Goal: Task Accomplishment & Management: Manage account settings

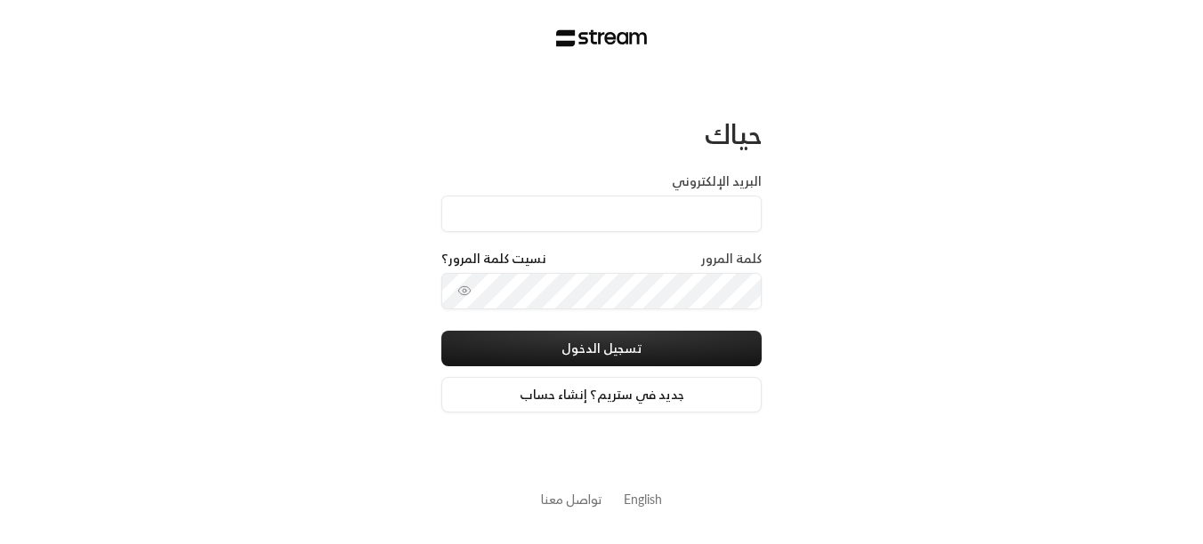
type input "[EMAIL_ADDRESS][DOMAIN_NAME]"
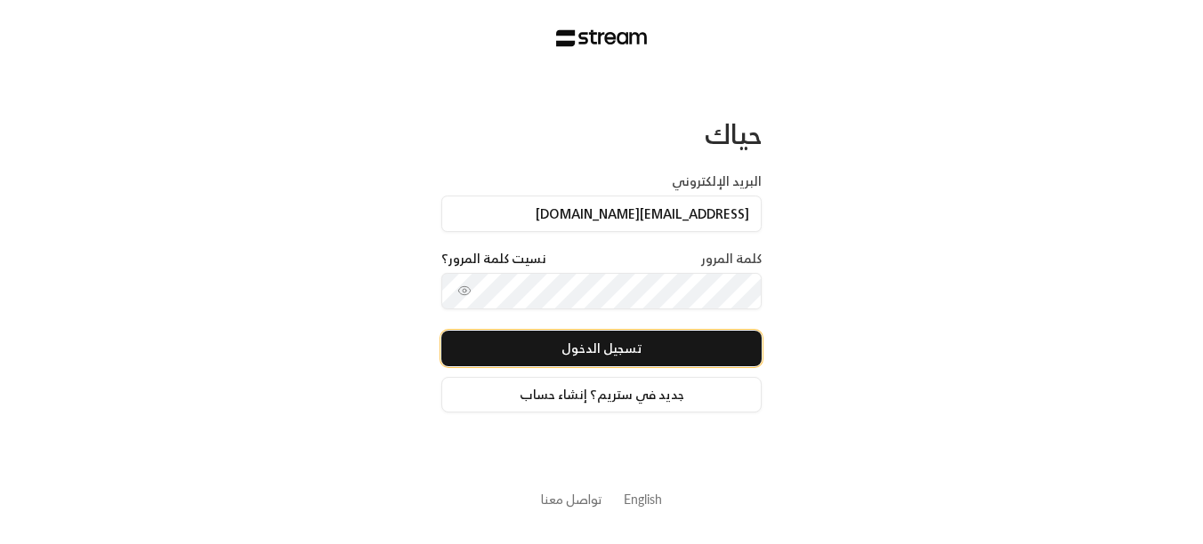
click at [596, 345] on button "تسجيل الدخول" at bounding box center [601, 349] width 320 height 36
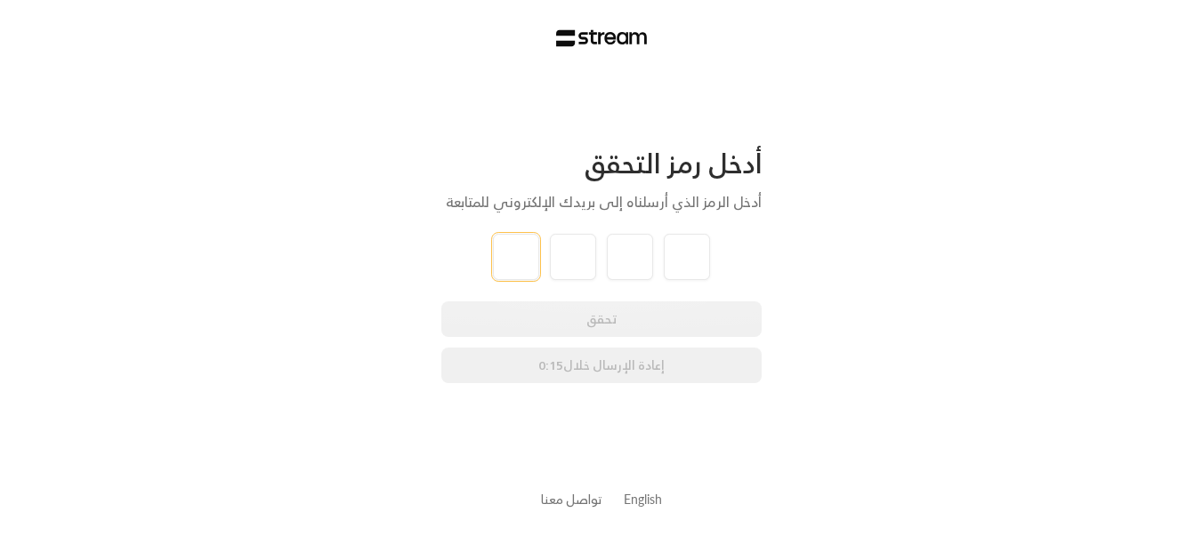
type input "0"
type input "6"
type input "1"
type input "8"
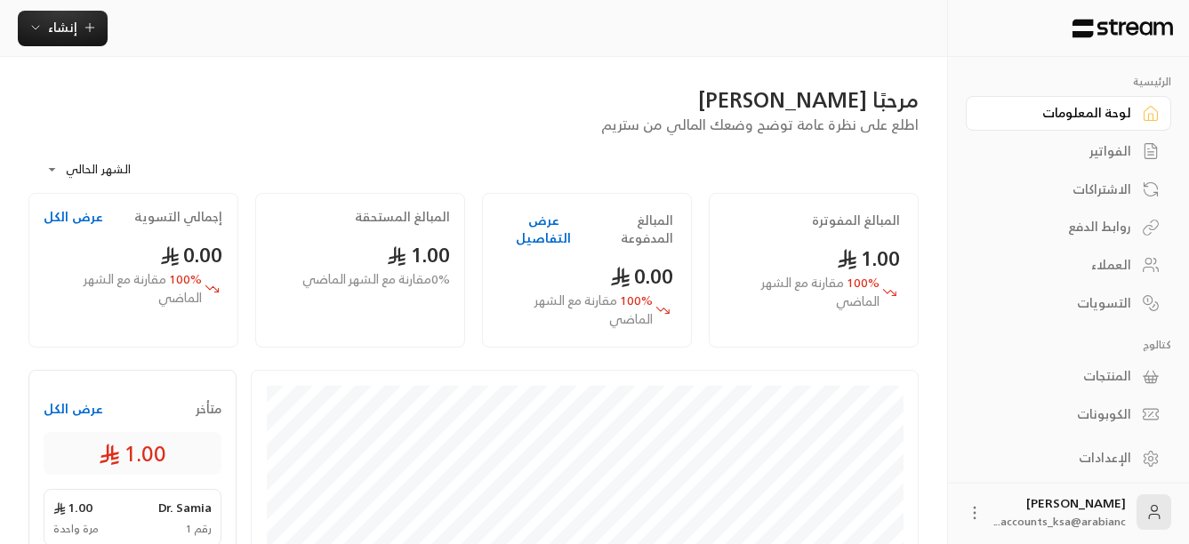
click at [1100, 376] on div "المنتجات" at bounding box center [1059, 376] width 143 height 18
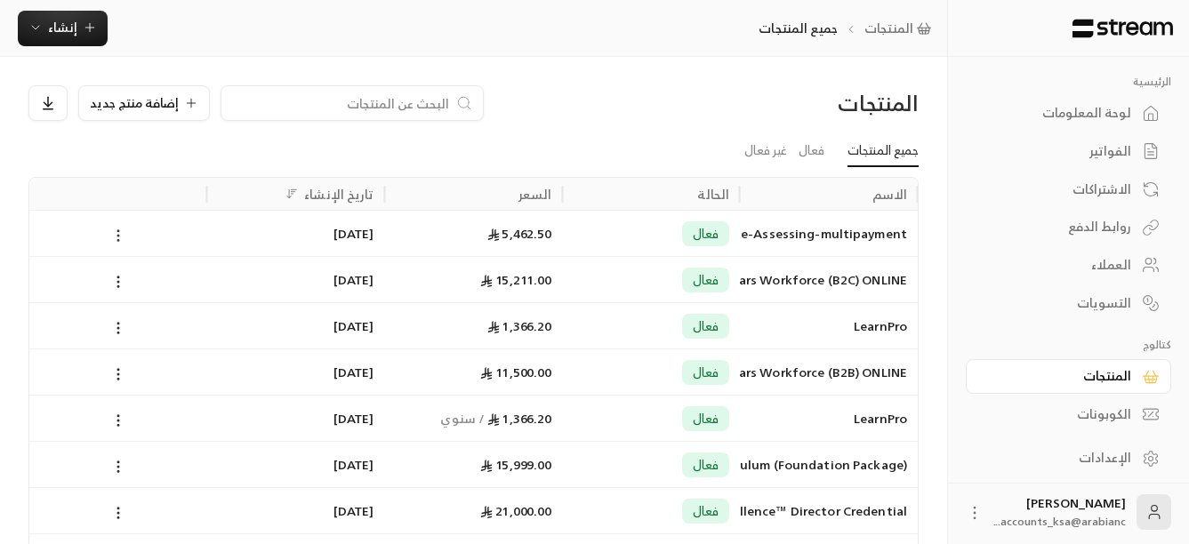
click at [116, 233] on icon at bounding box center [118, 236] width 16 height 16
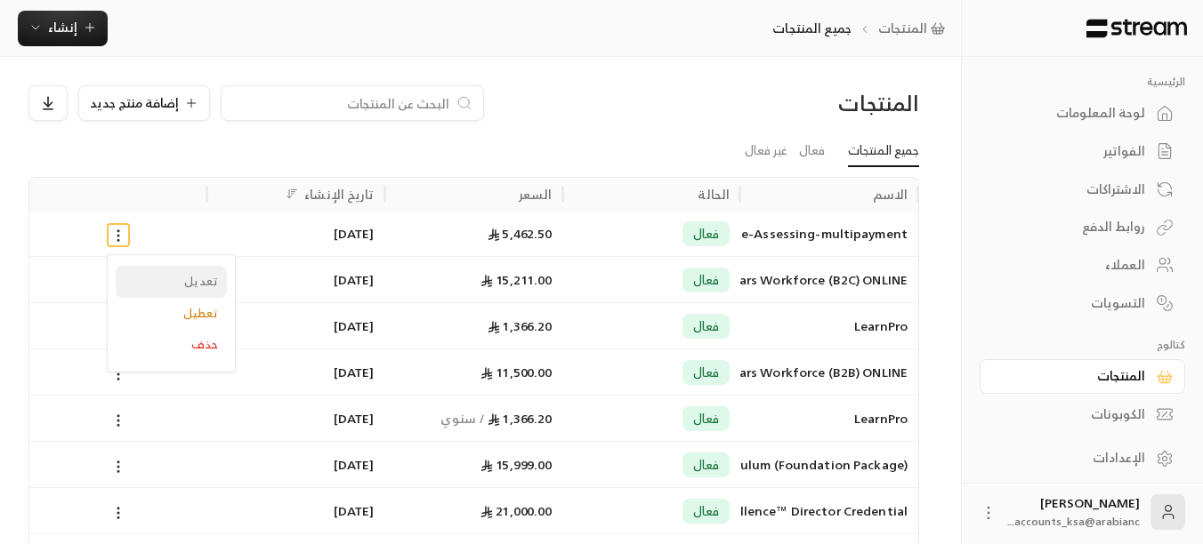
click at [181, 278] on li "تعديل" at bounding box center [171, 282] width 111 height 32
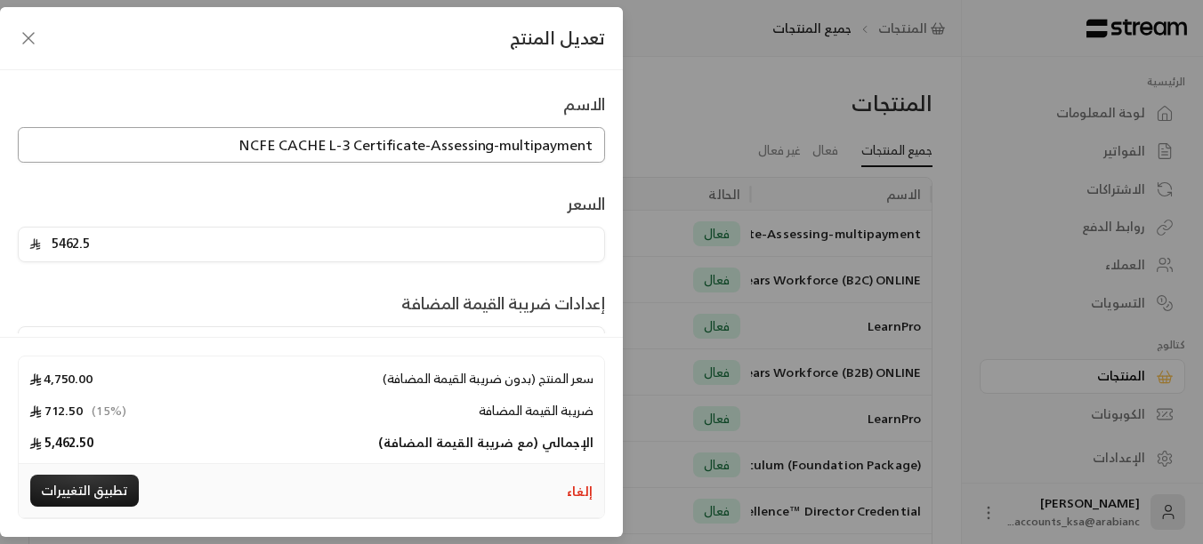
drag, startPoint x: 248, startPoint y: 144, endPoint x: 595, endPoint y: 150, distance: 347.0
click at [595, 150] on input "NCFE CACHE L-3 Certificate-Assessing-multipayment" at bounding box center [311, 145] width 587 height 36
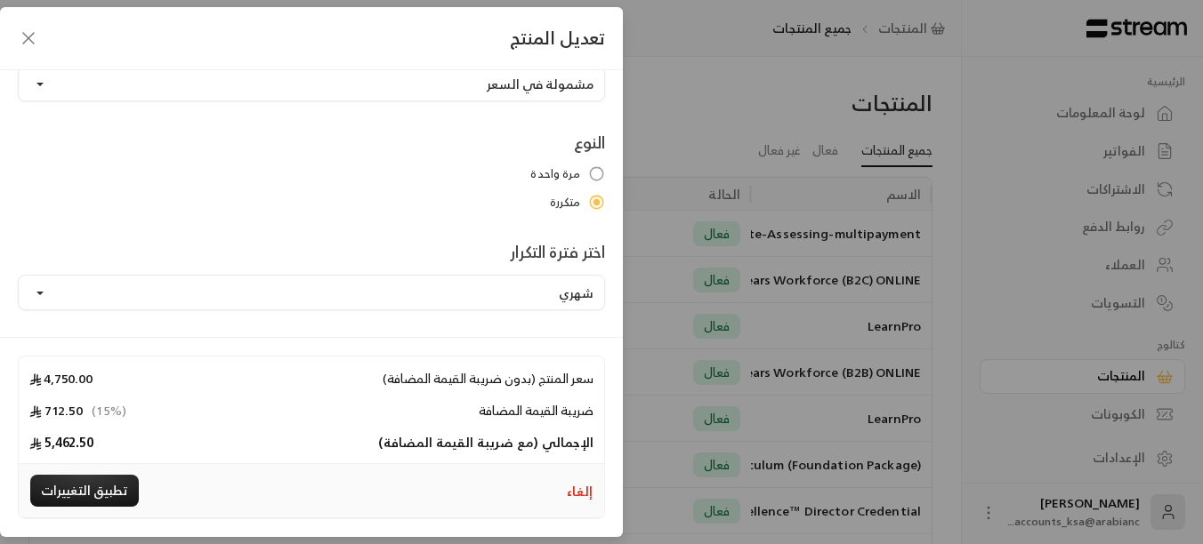
scroll to position [356, 0]
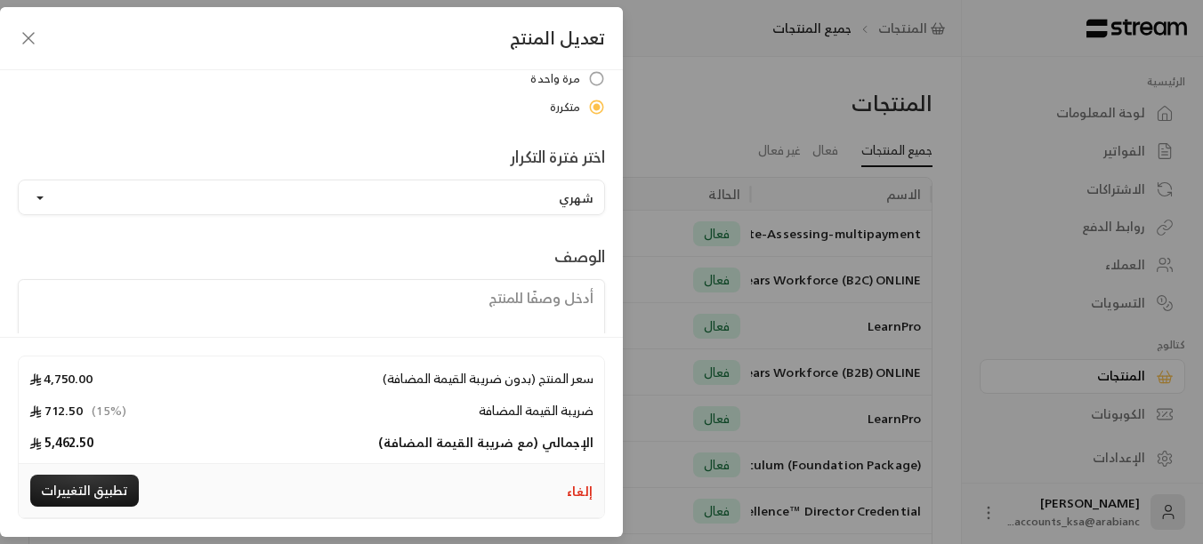
click at [502, 300] on textarea at bounding box center [311, 319] width 587 height 80
paste textarea "NCFE CACHE L-3 Certificate-Assessing-multipayment"
click at [447, 301] on textarea "NCFE CACHE L-3 Certificate-Assessing-multipayment" at bounding box center [311, 319] width 587 height 80
paste textarea "Assessing"
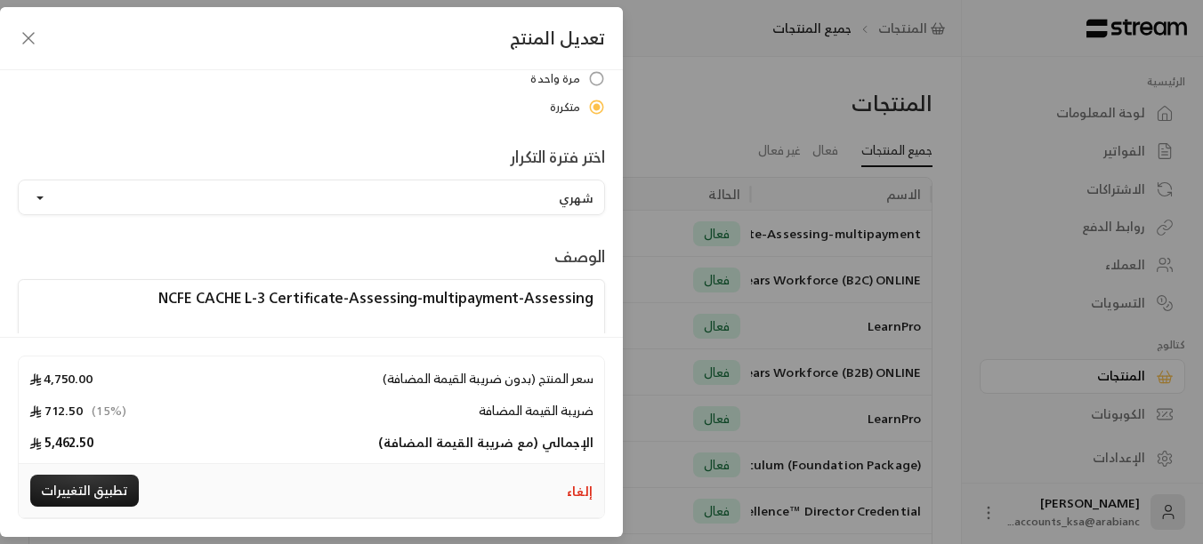
click at [563, 288] on textarea "NCFE CACHE L-3 Certificate-Assessing-multipayment-Assessing" at bounding box center [311, 319] width 587 height 80
click at [559, 296] on textarea "NCFE CACHE L-3 Certificate-Assessing-multipayment-Assessing" at bounding box center [311, 319] width 587 height 80
paste textarea "assessor"
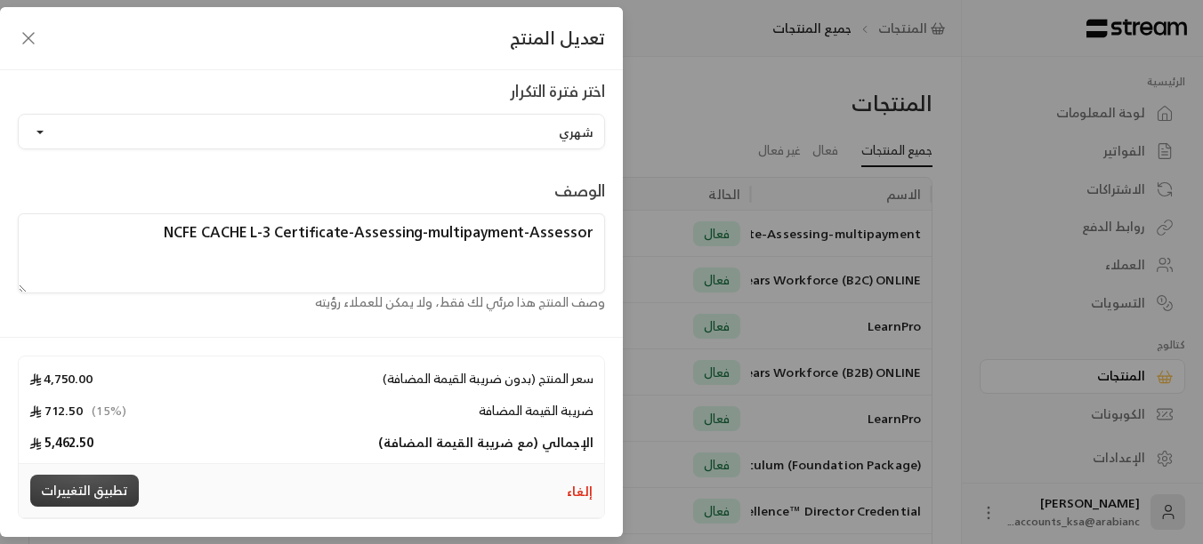
type textarea "NCFE CACHE L-3 Certificate-Assessing-multipayment-Assessor"
click at [112, 485] on button "تطبيق التغييرات" at bounding box center [84, 491] width 109 height 32
type input "0"
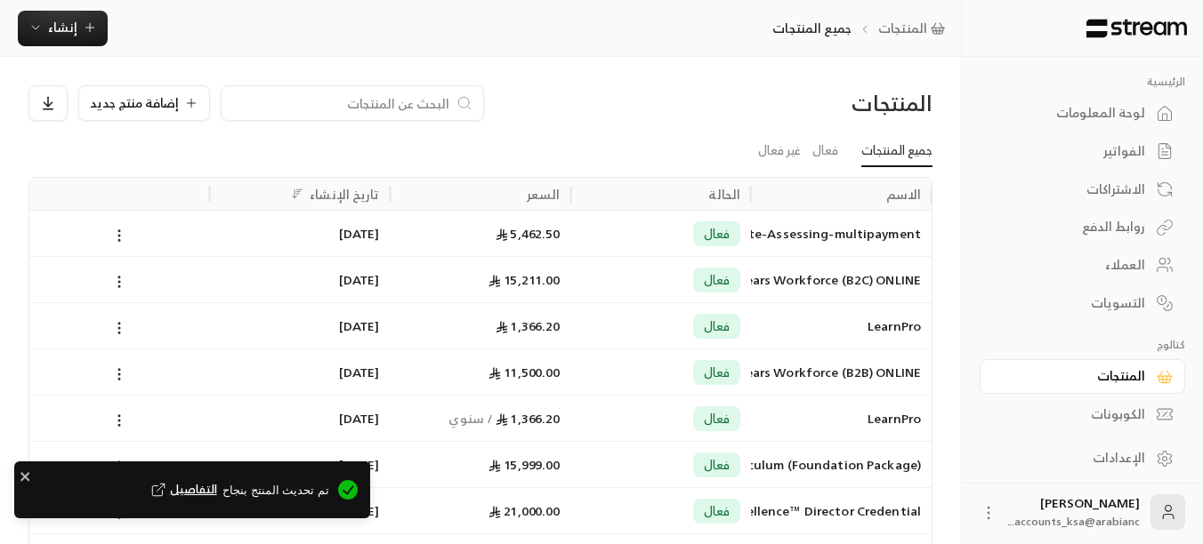
scroll to position [322, 0]
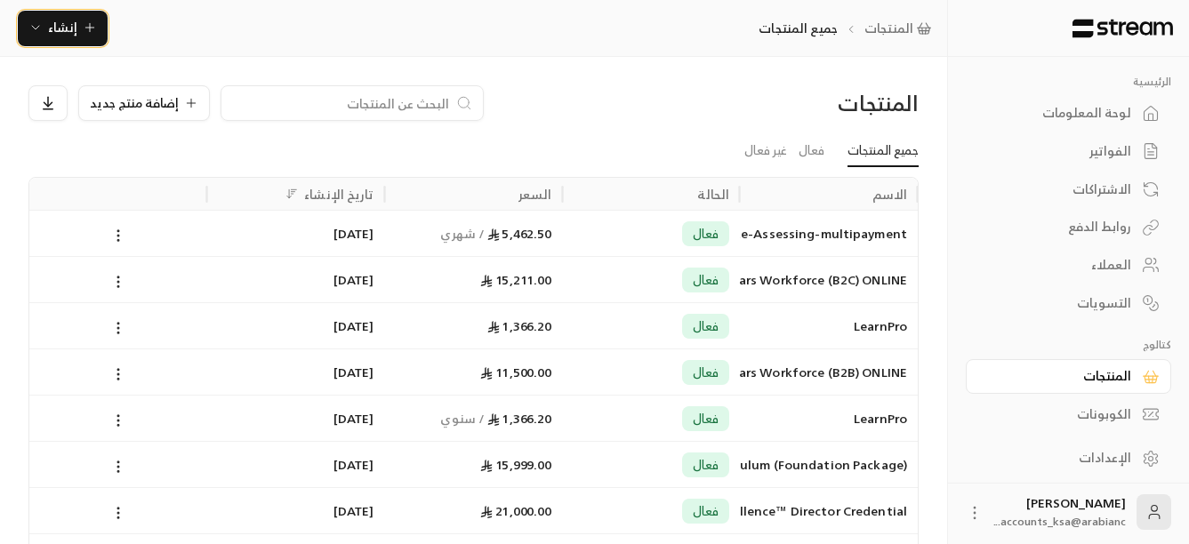
click at [94, 28] on icon "button" at bounding box center [90, 27] width 14 height 14
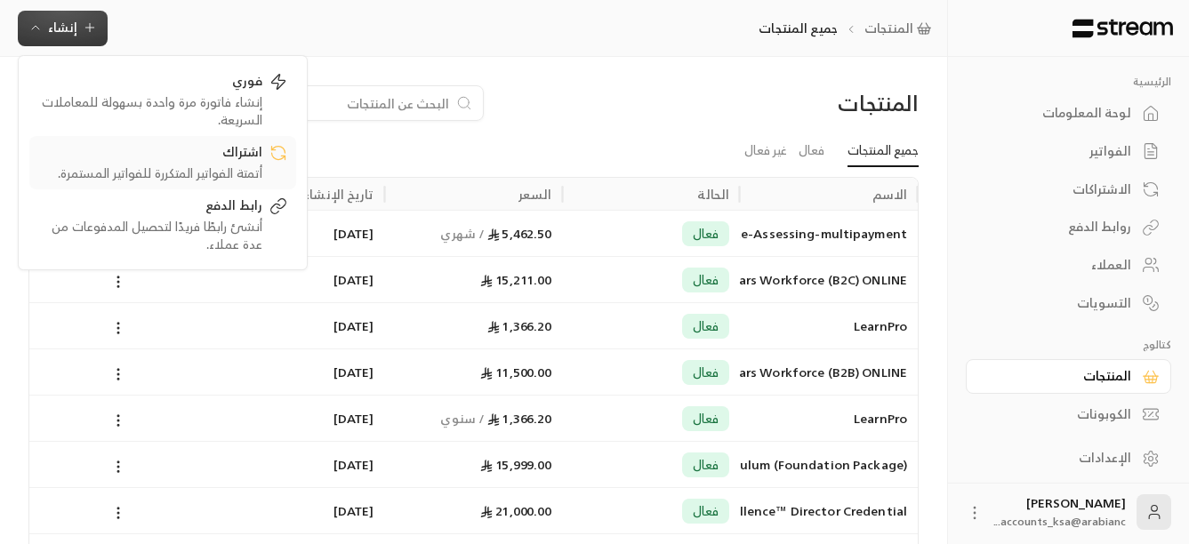
click at [192, 168] on div "أتمتة الفواتير المتكررة للفواتير المستمرة." at bounding box center [150, 174] width 224 height 18
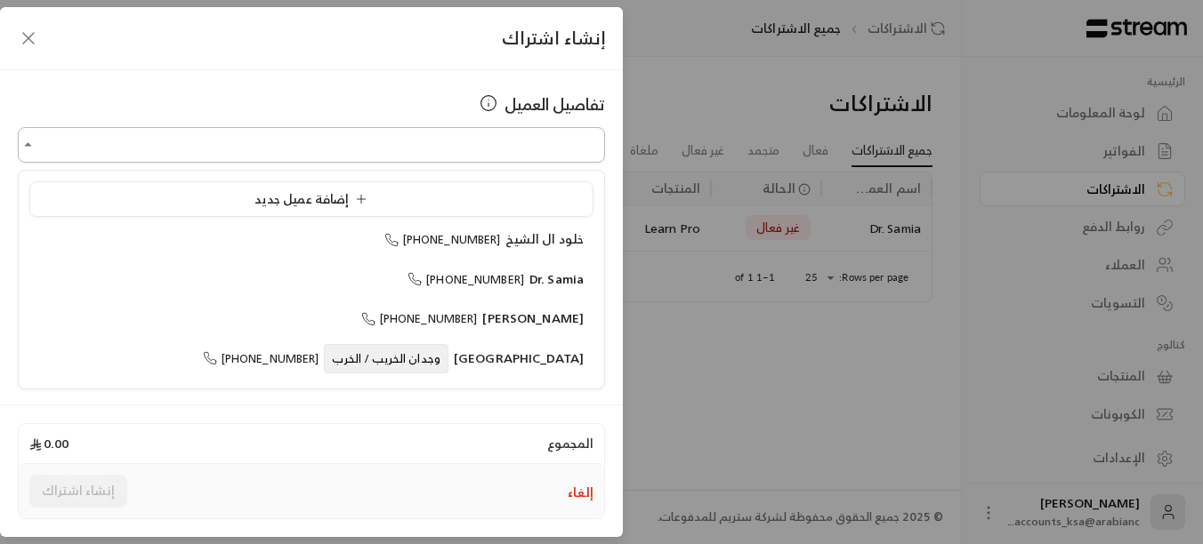
click at [482, 149] on input "اختر العميل" at bounding box center [311, 145] width 587 height 31
click at [517, 280] on span "[PHONE_NUMBER]" at bounding box center [465, 280] width 117 height 20
type input "**********"
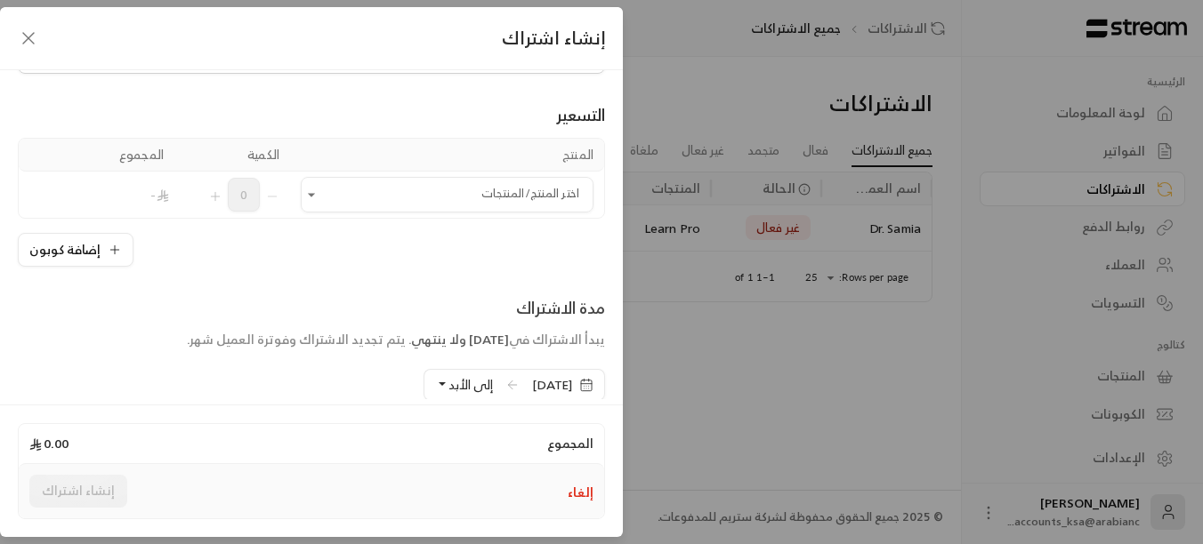
scroll to position [178, 0]
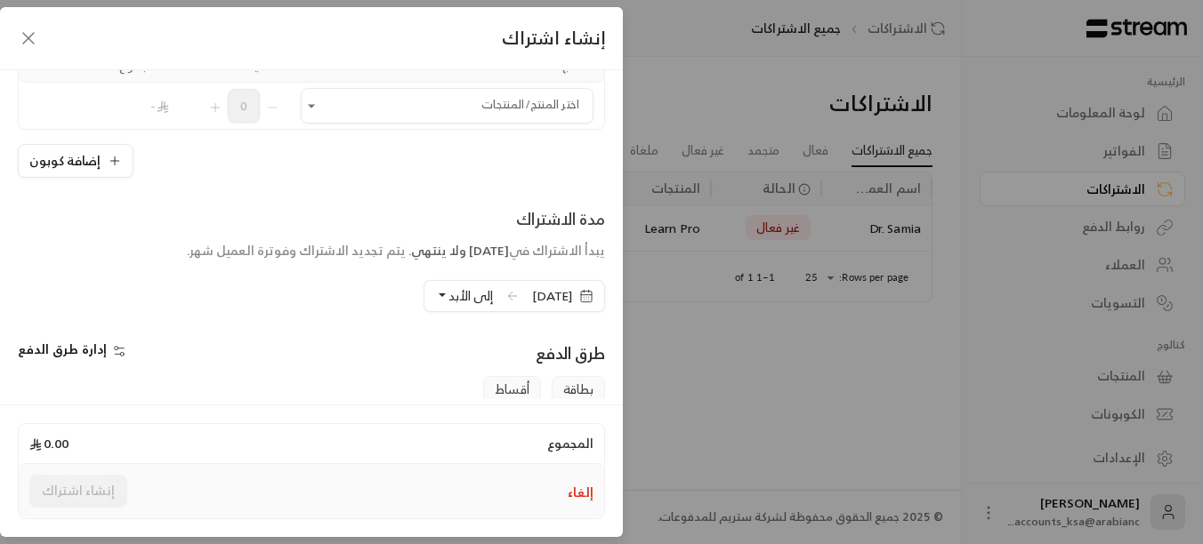
click at [435, 294] on button "إلى الأبد" at bounding box center [464, 296] width 58 height 30
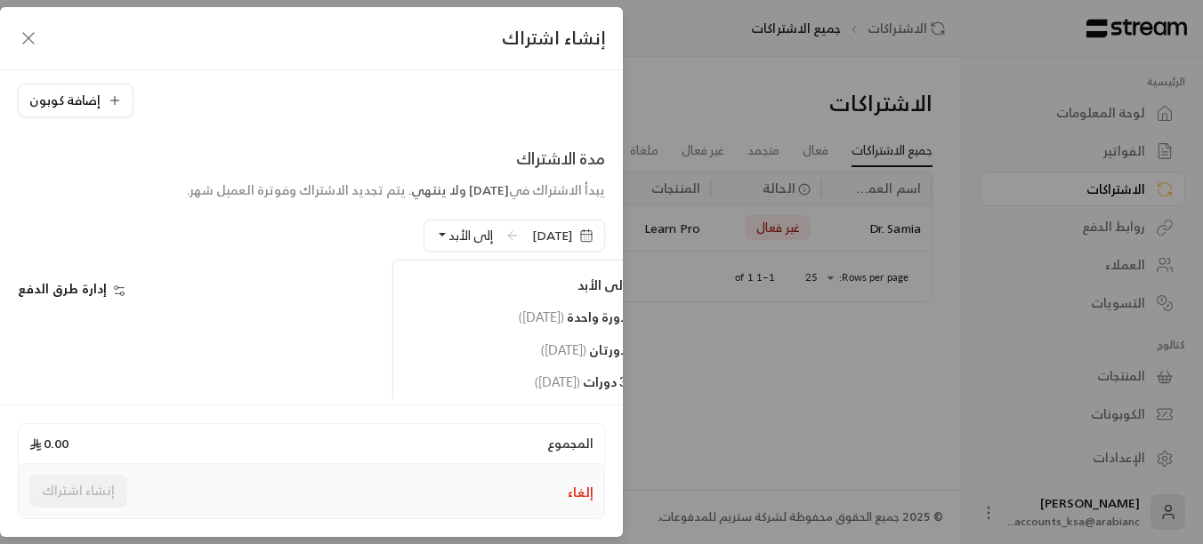
scroll to position [267, 0]
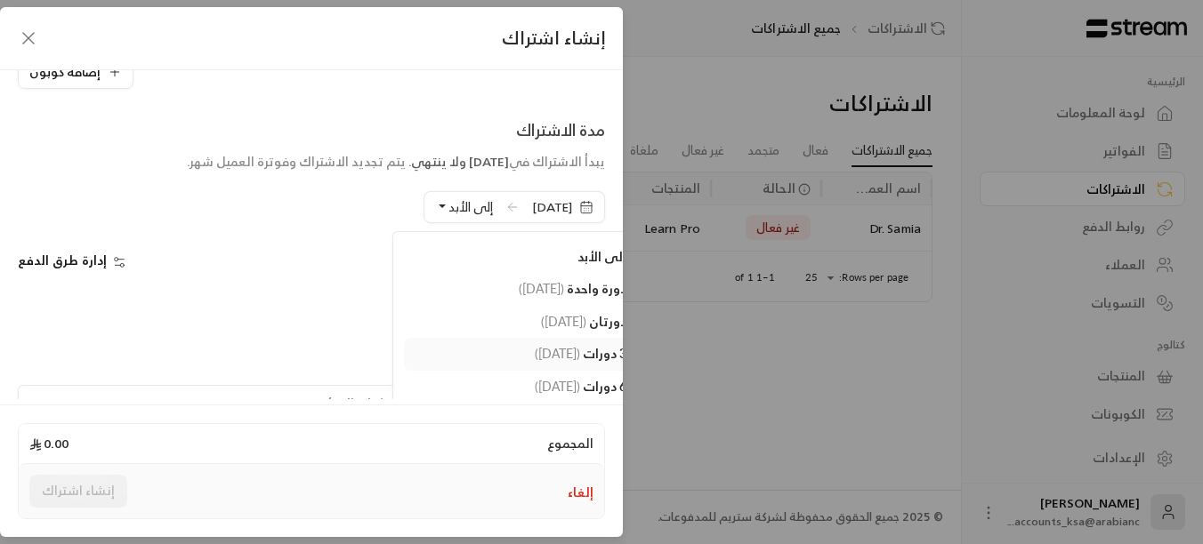
click at [491, 342] on link "3 دورات ( [DATE] )" at bounding box center [519, 354] width 231 height 33
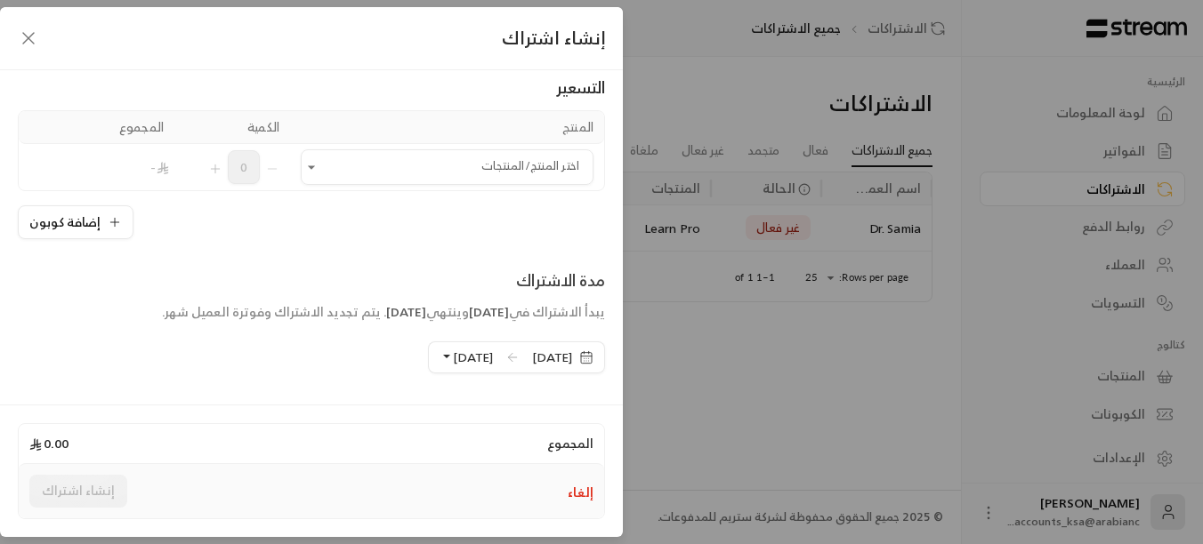
scroll to position [87, 0]
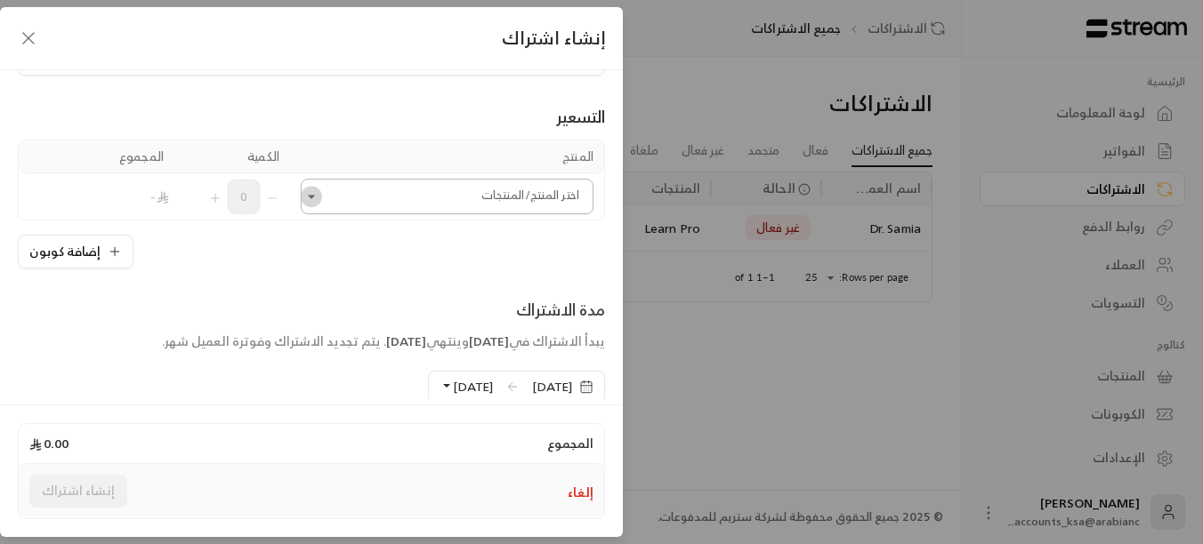
click at [316, 195] on icon "Open" at bounding box center [311, 197] width 18 height 18
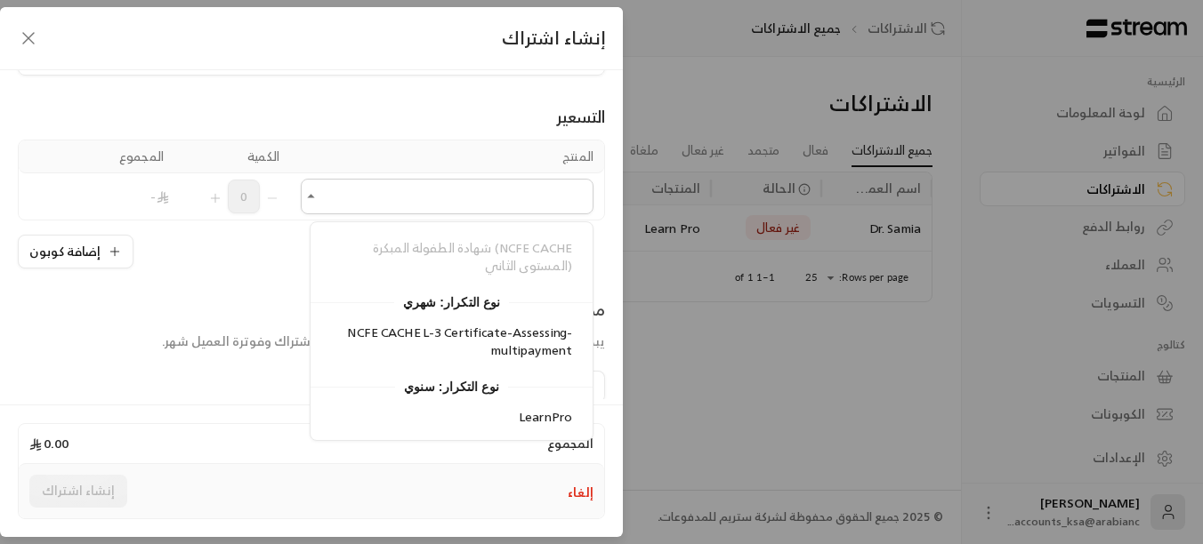
scroll to position [363, 0]
click at [349, 346] on div "NCFE CACHE L-3 Certificate-Assessing-multipayment" at bounding box center [451, 341] width 241 height 36
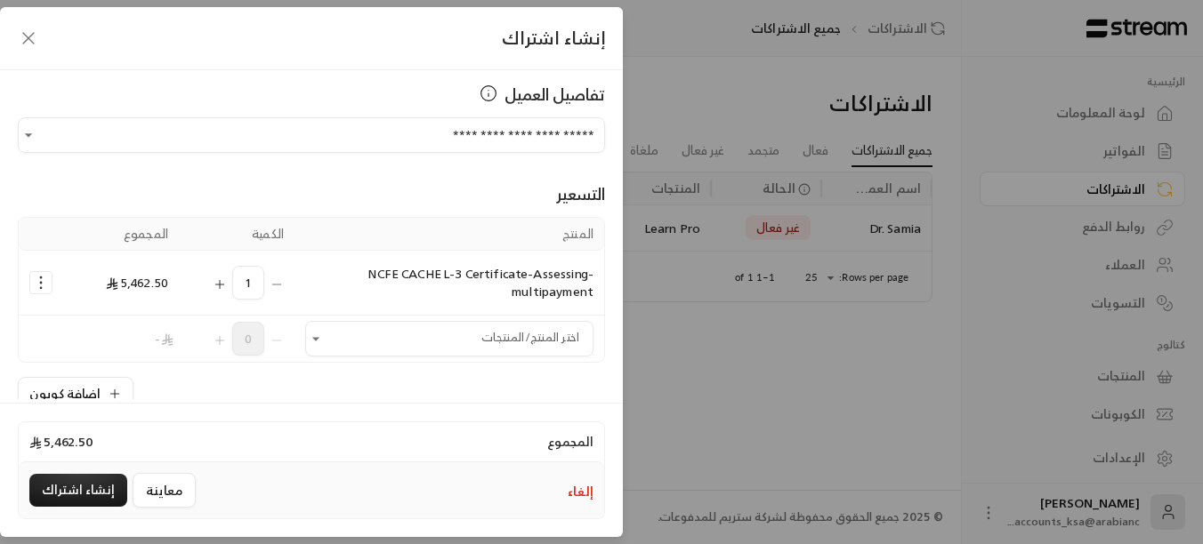
scroll to position [0, 0]
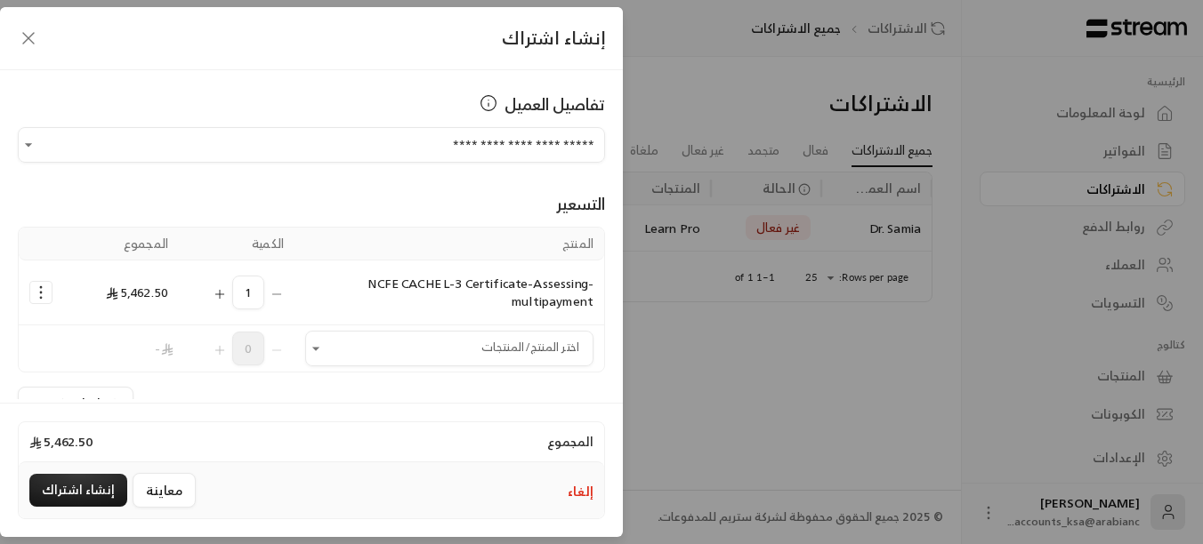
click at [32, 44] on icon "button" at bounding box center [28, 38] width 21 height 21
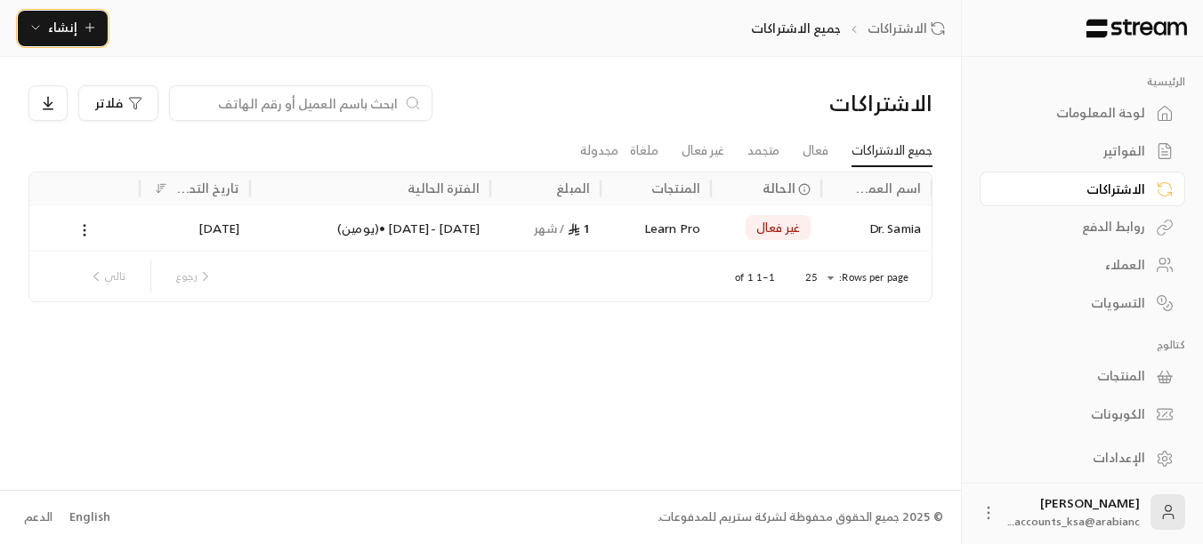
click at [93, 24] on icon "button" at bounding box center [90, 27] width 14 height 14
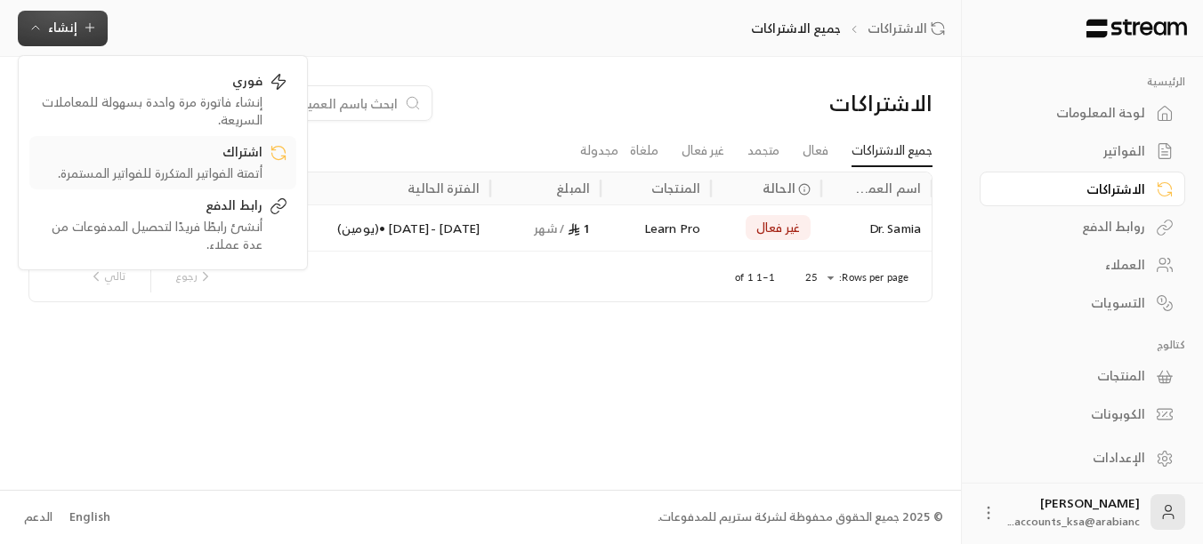
click at [244, 178] on div "أتمتة الفواتير المتكررة للفواتير المستمرة." at bounding box center [150, 174] width 224 height 18
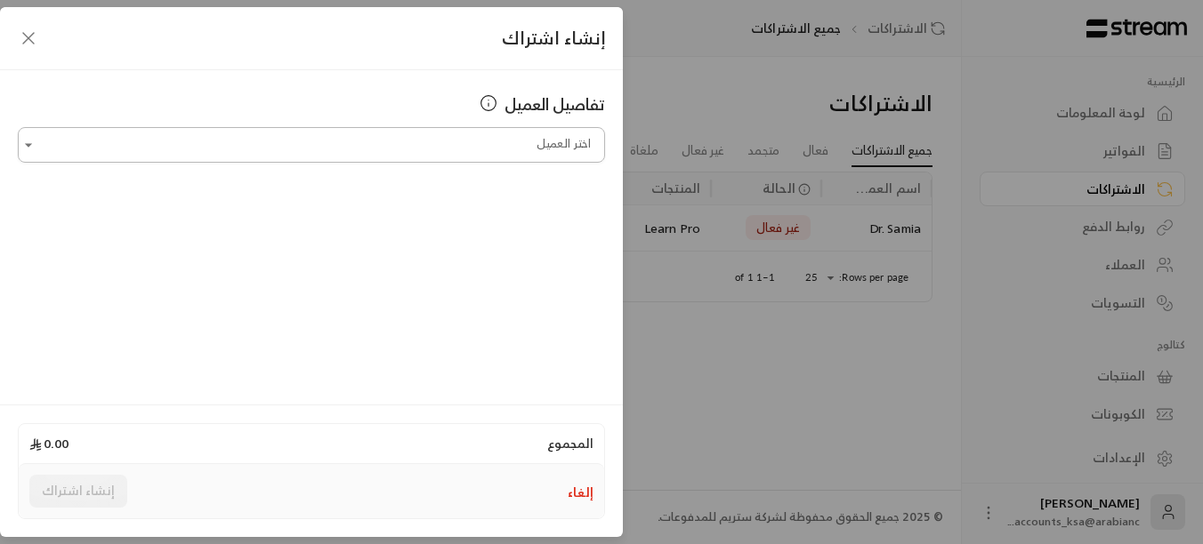
click at [403, 158] on input "اختر العميل" at bounding box center [311, 145] width 587 height 31
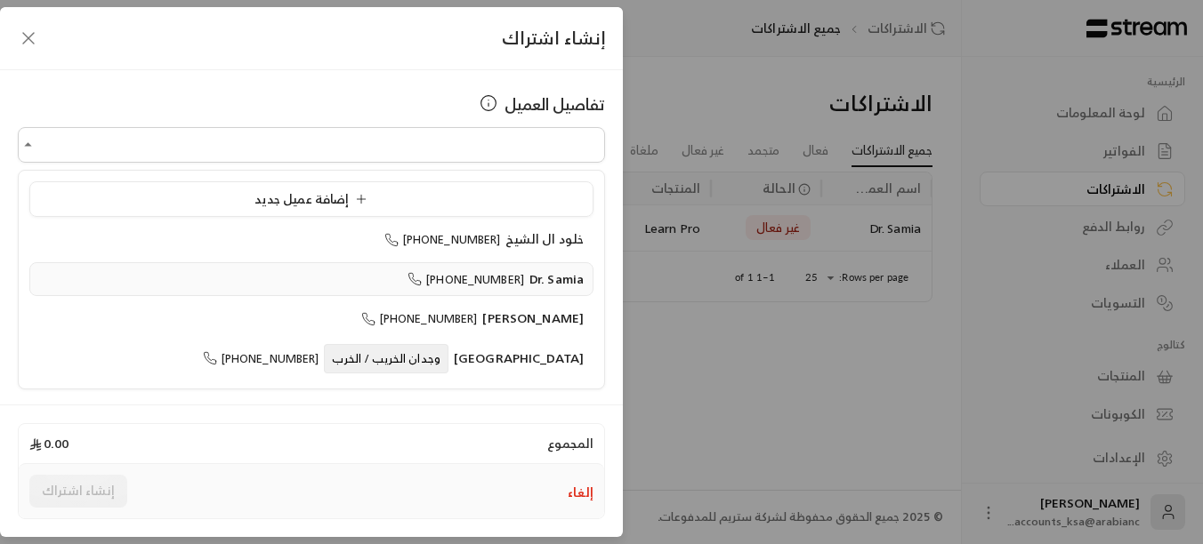
click at [520, 283] on span "[PHONE_NUMBER]" at bounding box center [465, 280] width 117 height 20
type input "**********"
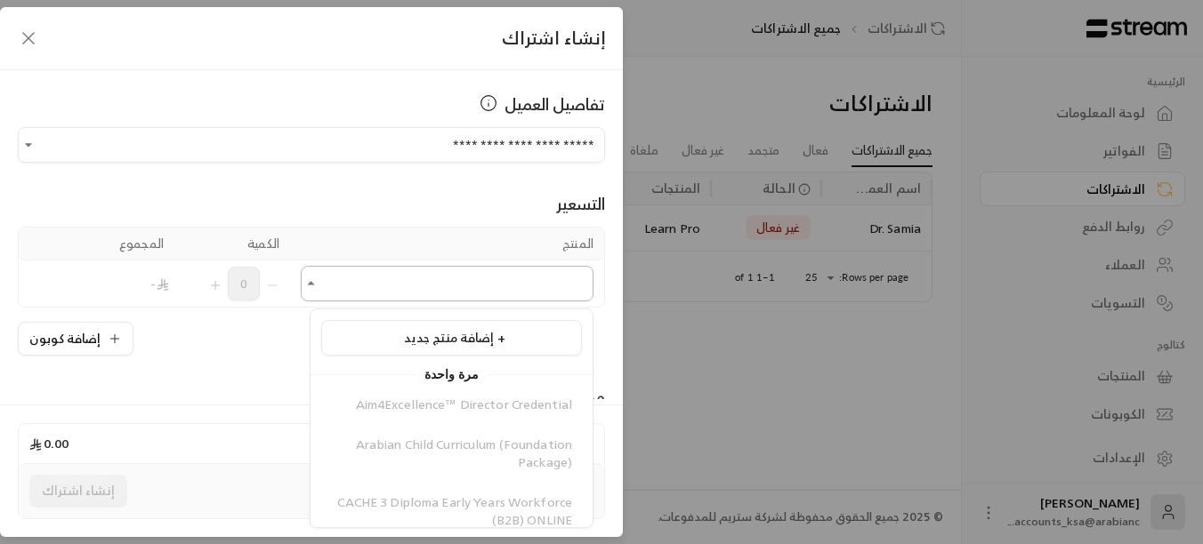
click at [340, 287] on input "اختر العميل" at bounding box center [447, 284] width 293 height 31
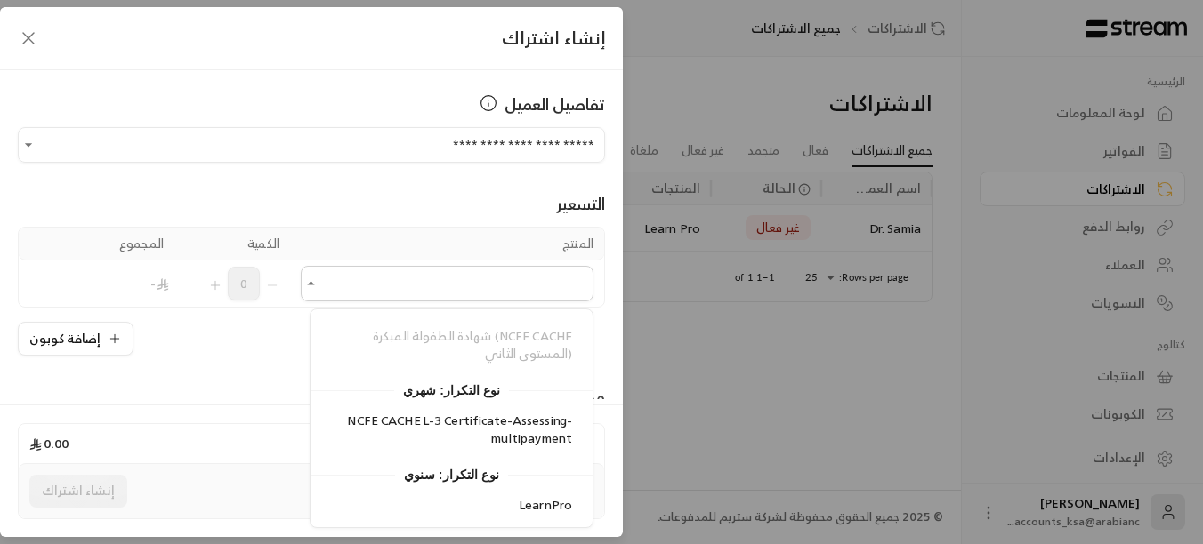
scroll to position [363, 0]
click at [446, 432] on div "NCFE CACHE L-3 Certificate-Assessing-multipayment" at bounding box center [451, 428] width 241 height 36
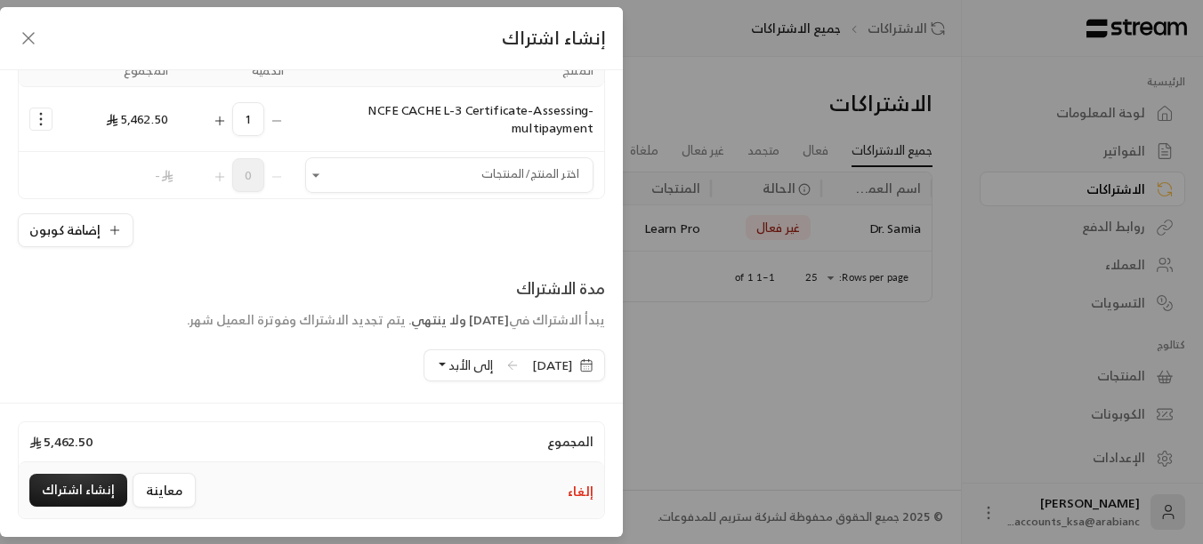
scroll to position [178, 0]
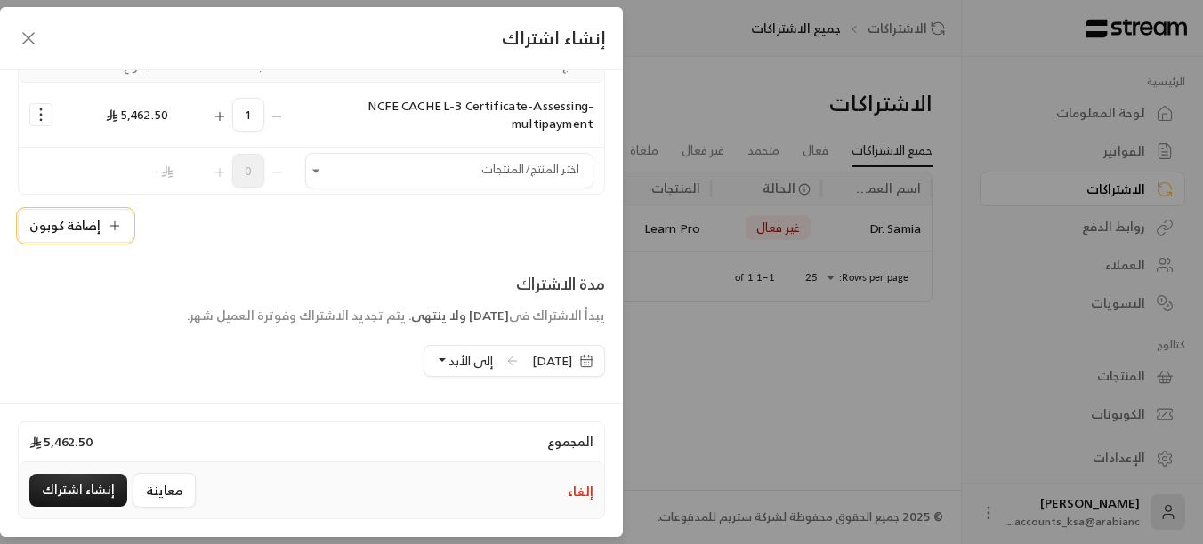
click at [109, 230] on button "إضافة كوبون" at bounding box center [76, 226] width 116 height 34
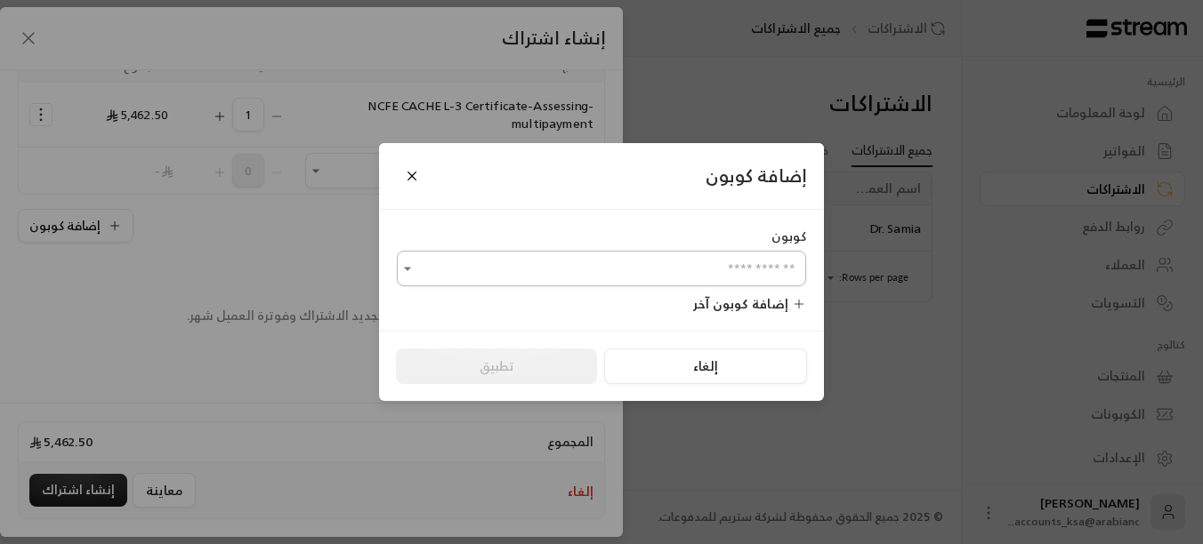
click at [520, 275] on input "اختر العميل" at bounding box center [601, 269] width 409 height 31
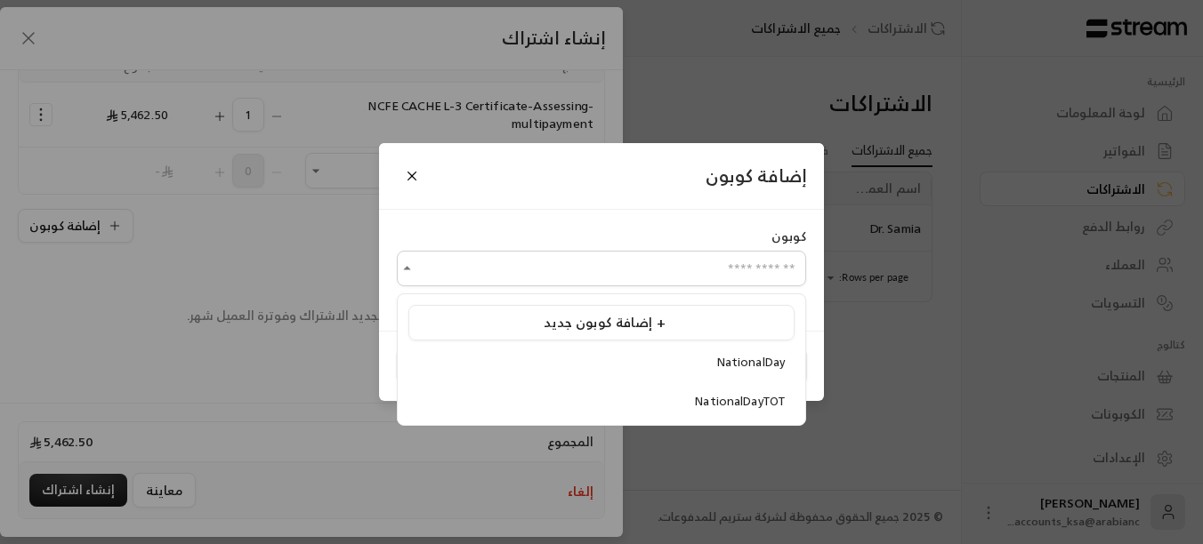
click at [528, 189] on div "إضافة كوبون" at bounding box center [601, 177] width 445 height 68
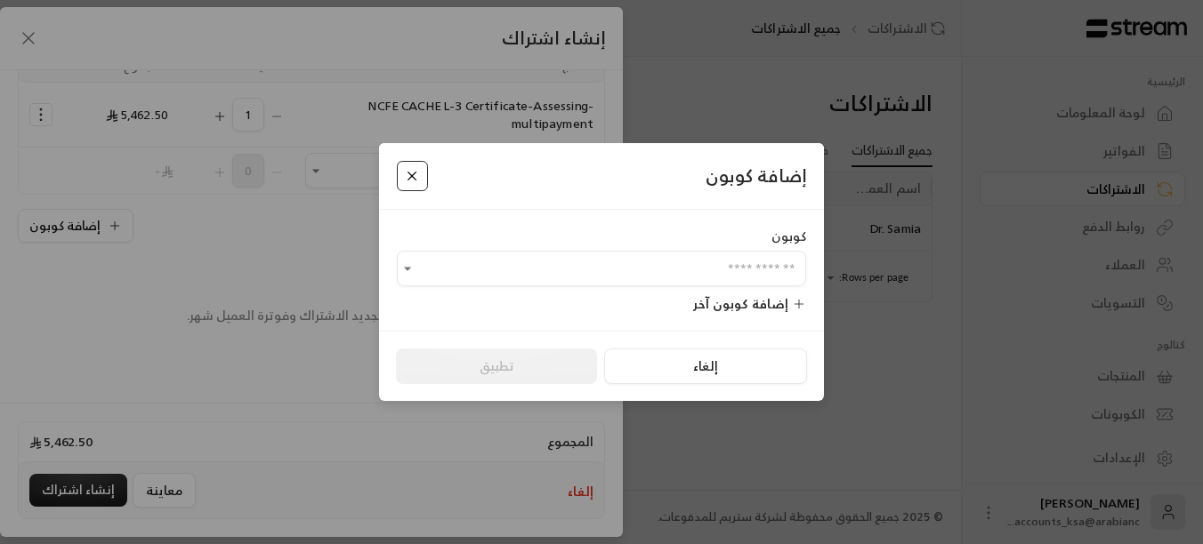
click at [414, 181] on button "Close" at bounding box center [412, 176] width 31 height 31
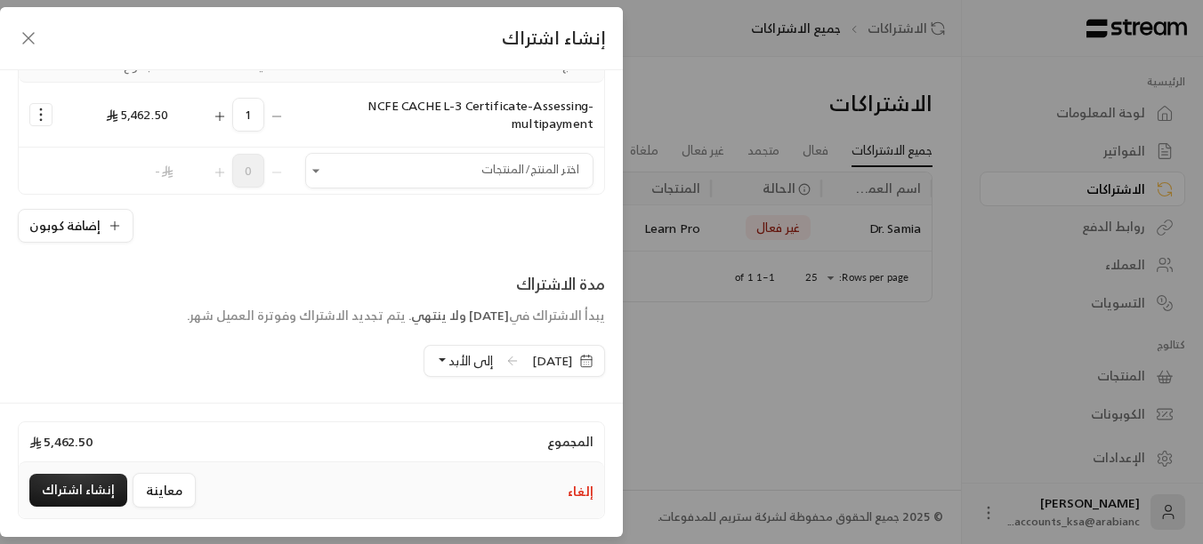
click at [711, 63] on div "**********" at bounding box center [601, 272] width 1203 height 544
click at [23, 33] on icon "button" at bounding box center [28, 38] width 11 height 11
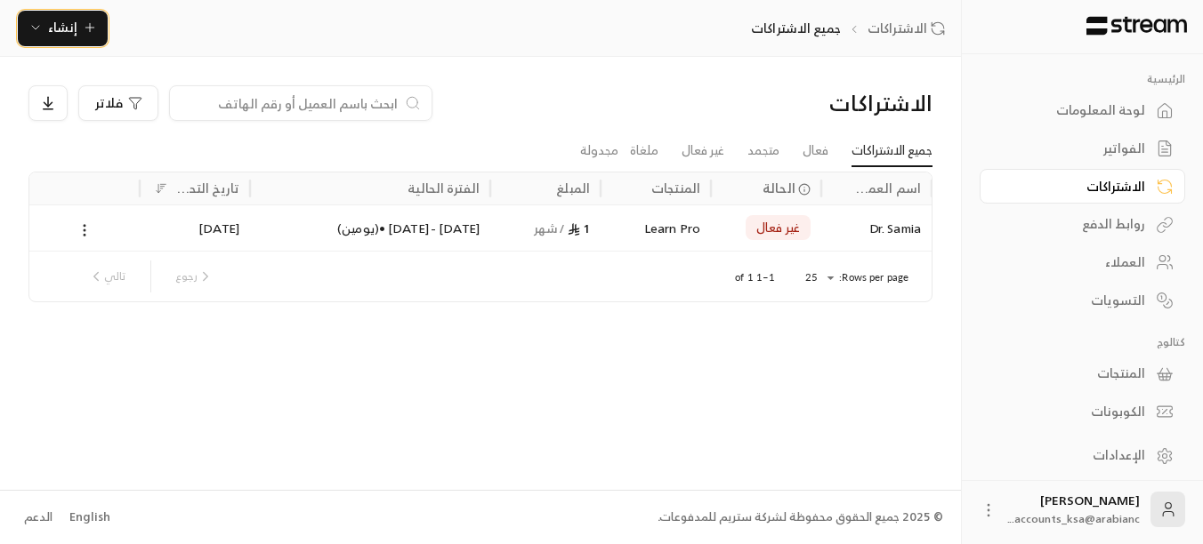
scroll to position [4, 0]
click at [994, 513] on icon at bounding box center [989, 510] width 18 height 18
click at [931, 510] on li "تسجيل الخروج" at bounding box center [956, 509] width 98 height 28
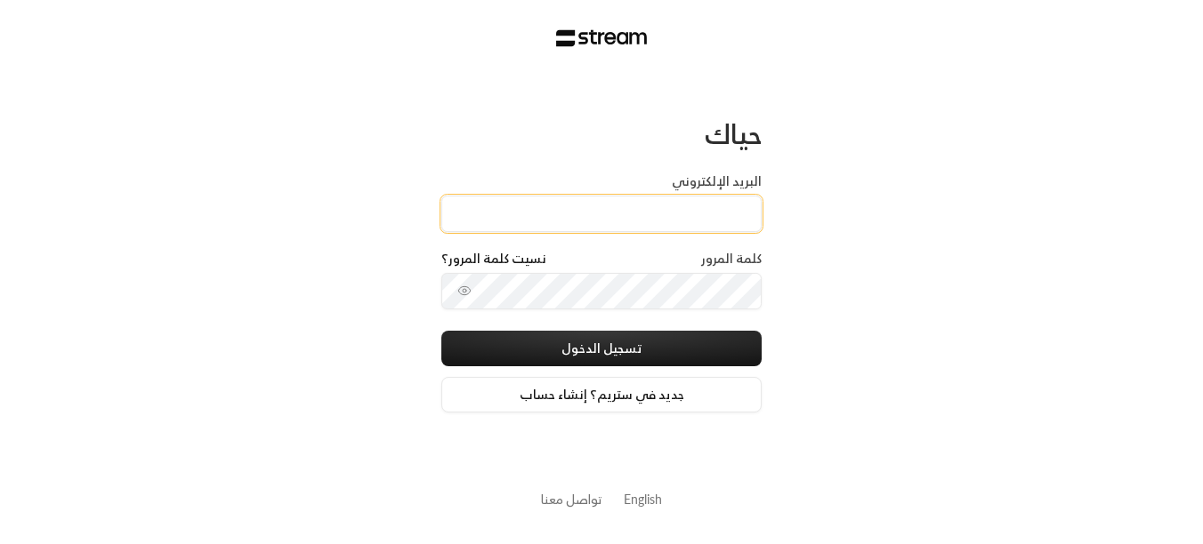
click at [618, 210] on input "البريد الإلكتروني" at bounding box center [601, 214] width 320 height 36
type input "accounts_ksa+testing@arabianchild.org"
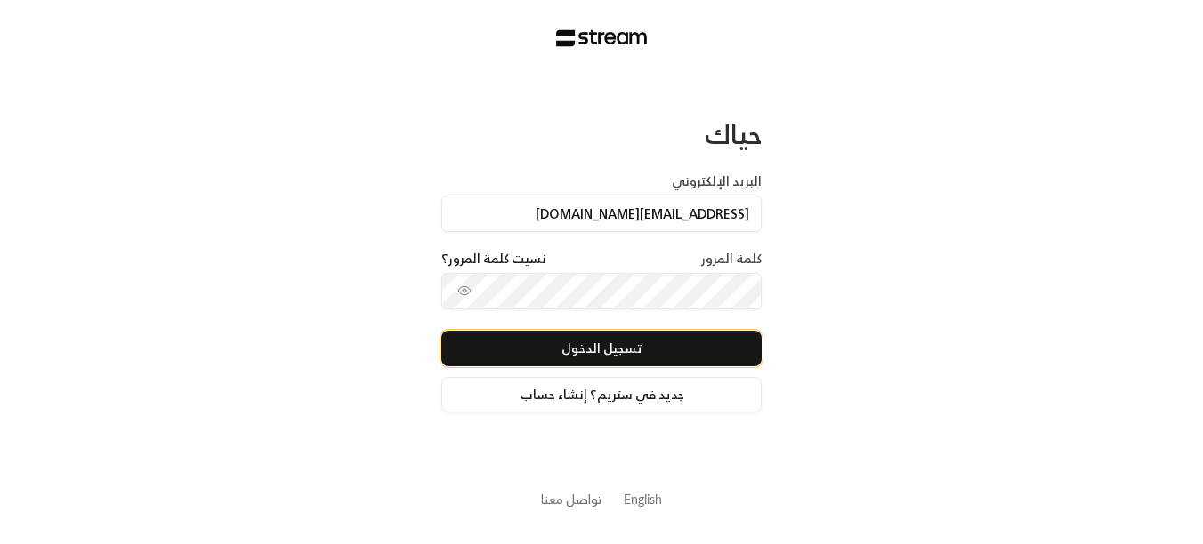
click at [663, 337] on button "تسجيل الدخول" at bounding box center [601, 349] width 320 height 36
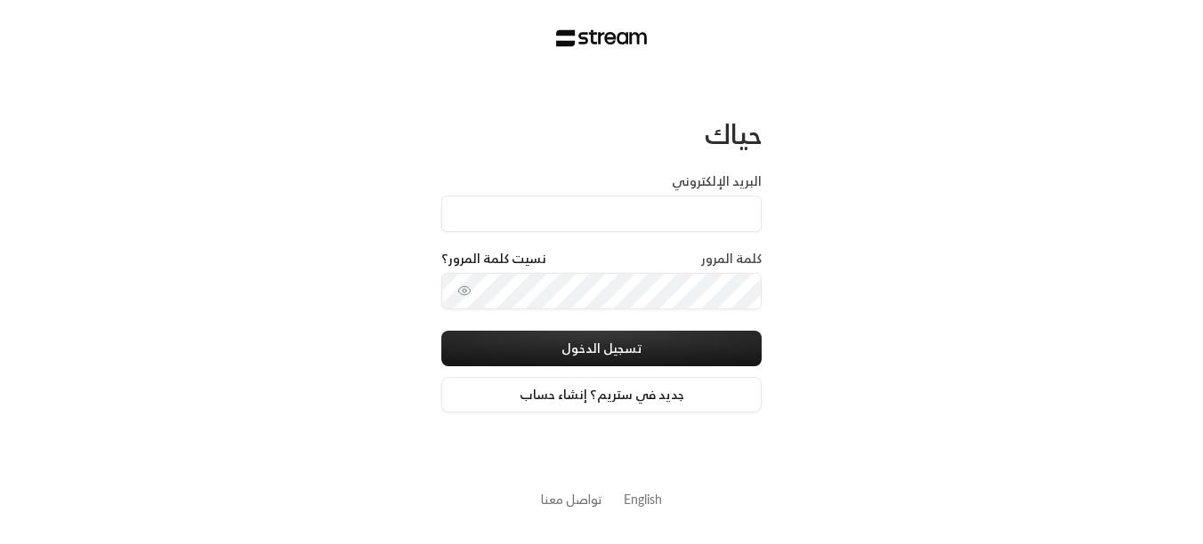
click at [680, 206] on input "البريد الإلكتروني" at bounding box center [601, 214] width 320 height 36
type input "[EMAIL_ADDRESS][DOMAIN_NAME]"
click at [892, 319] on div "حياك البريد الإلكتروني accounts_ksa+testing@arabianchild.org كلمة المرور نسيت ك…" at bounding box center [601, 272] width 1203 height 544
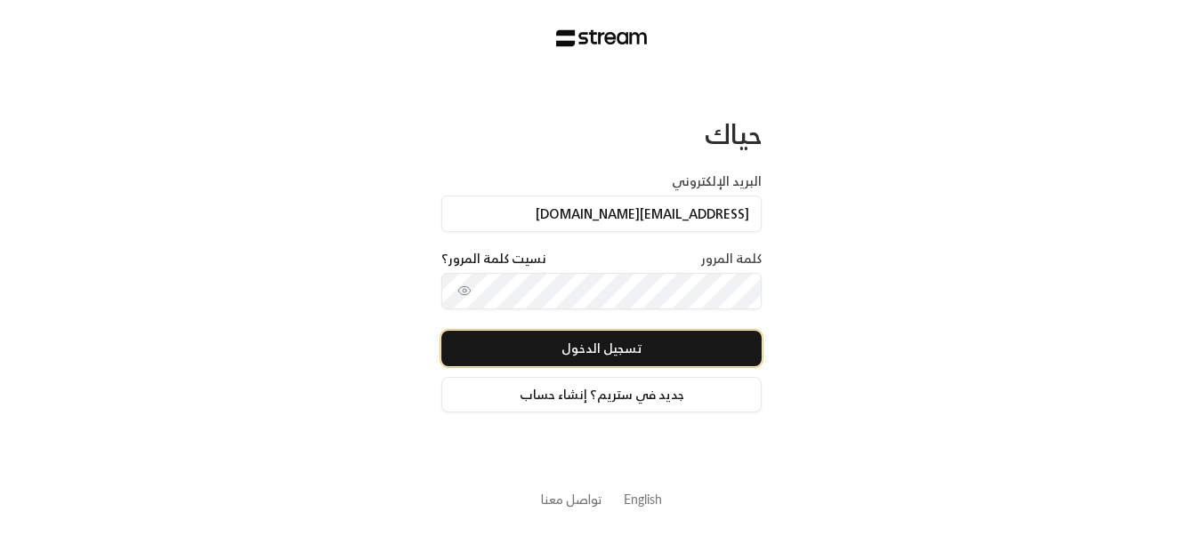
click at [625, 332] on button "تسجيل الدخول" at bounding box center [601, 349] width 320 height 36
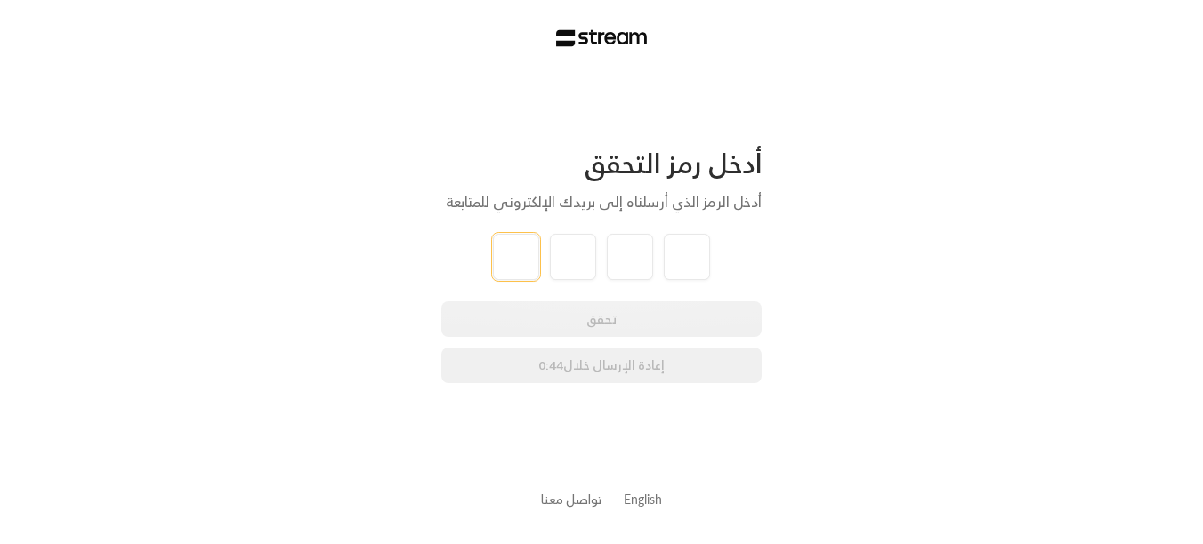
type input "1"
type input "2"
type input "3"
type input "4"
